Goal: Check status

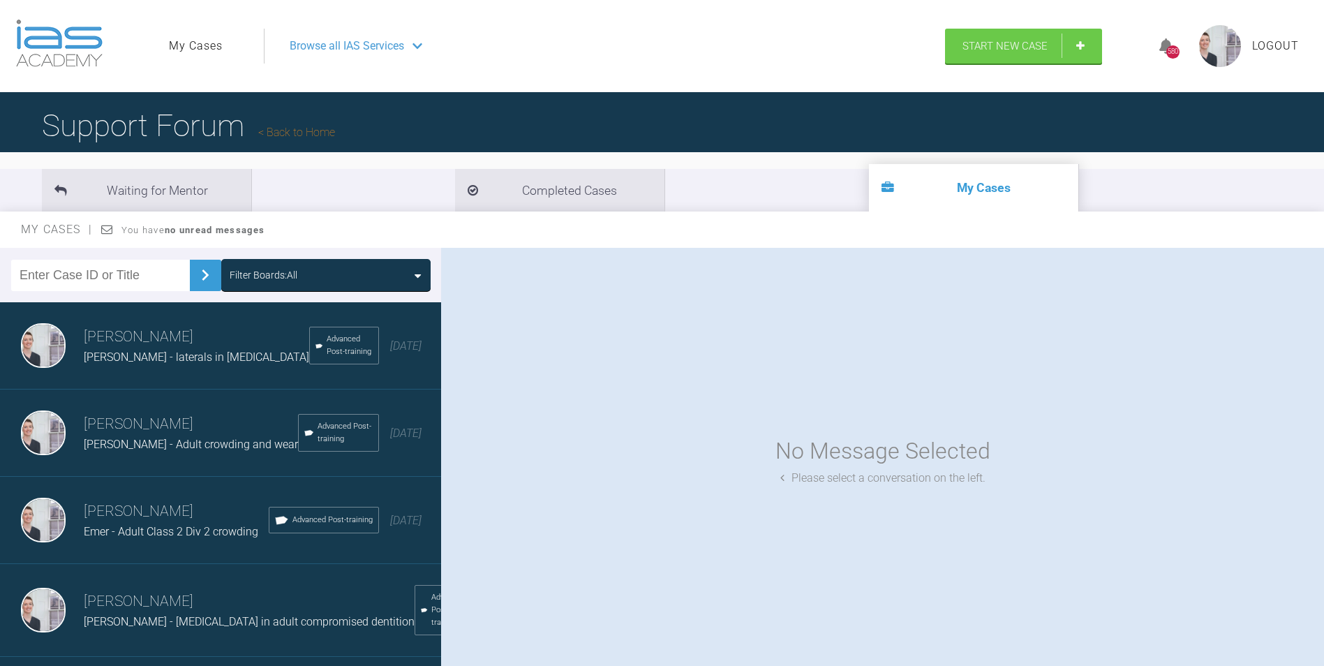
click at [115, 265] on input "text" at bounding box center [100, 275] width 179 height 31
type input "kaitly"
click at [195, 270] on img at bounding box center [205, 275] width 22 height 22
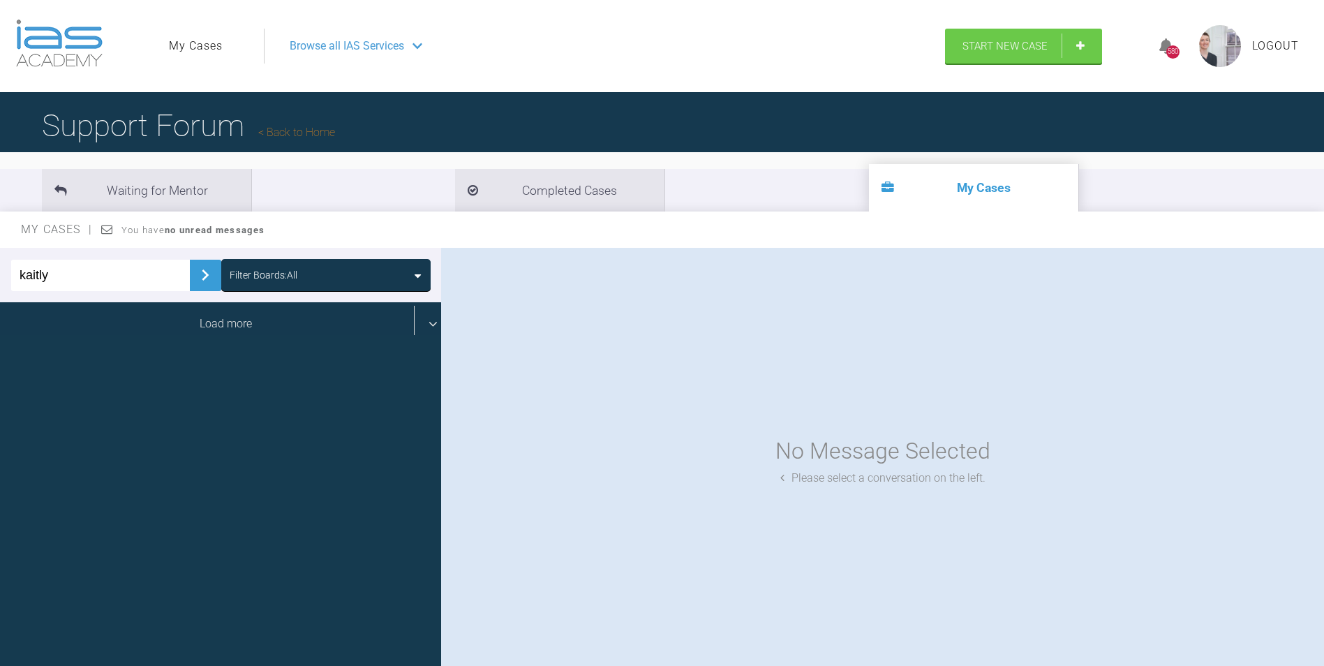
click at [212, 321] on div "Load more" at bounding box center [226, 323] width 452 height 43
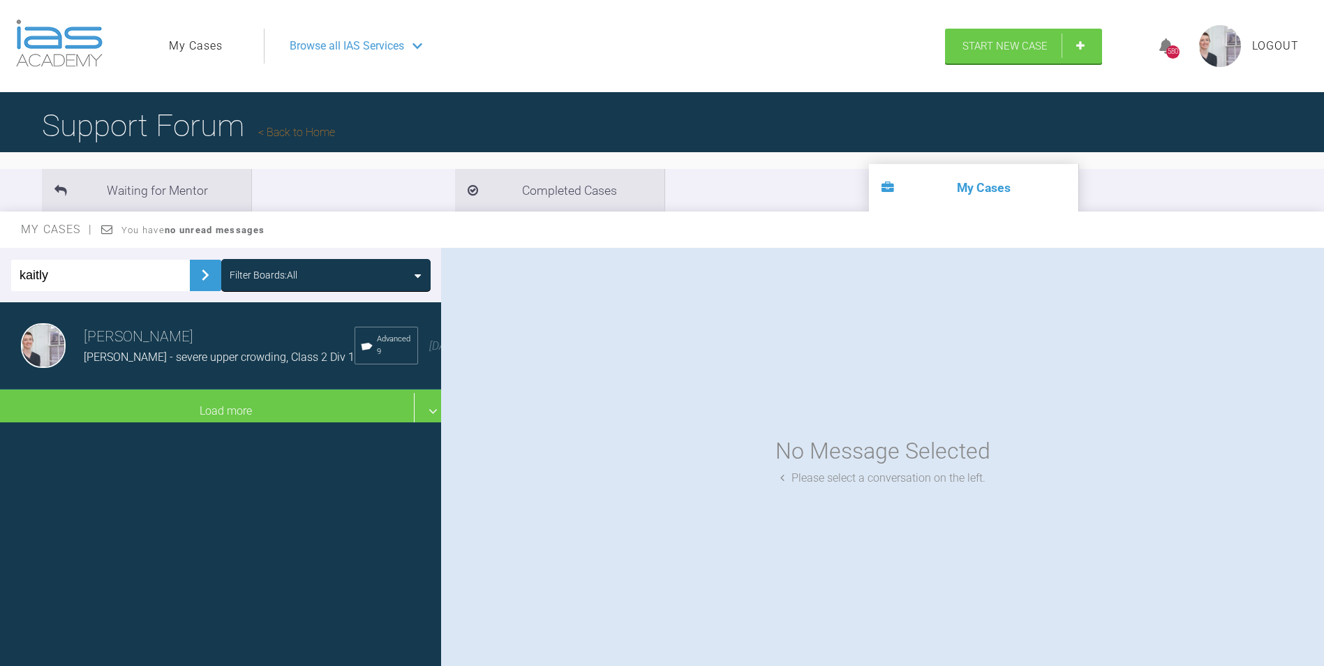
click at [175, 353] on div "[PERSON_NAME] - severe upper crowding, Class 2 Div 1" at bounding box center [219, 357] width 271 height 18
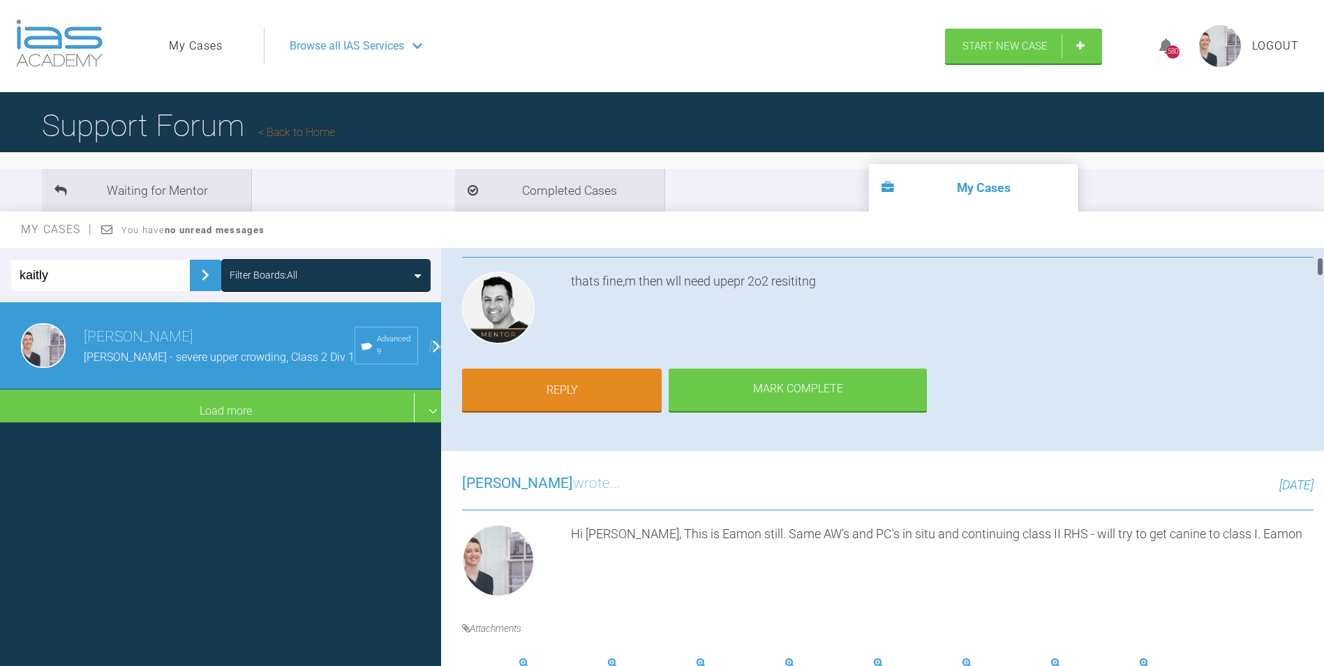
scroll to position [209, 0]
